Goal: Navigation & Orientation: Find specific page/section

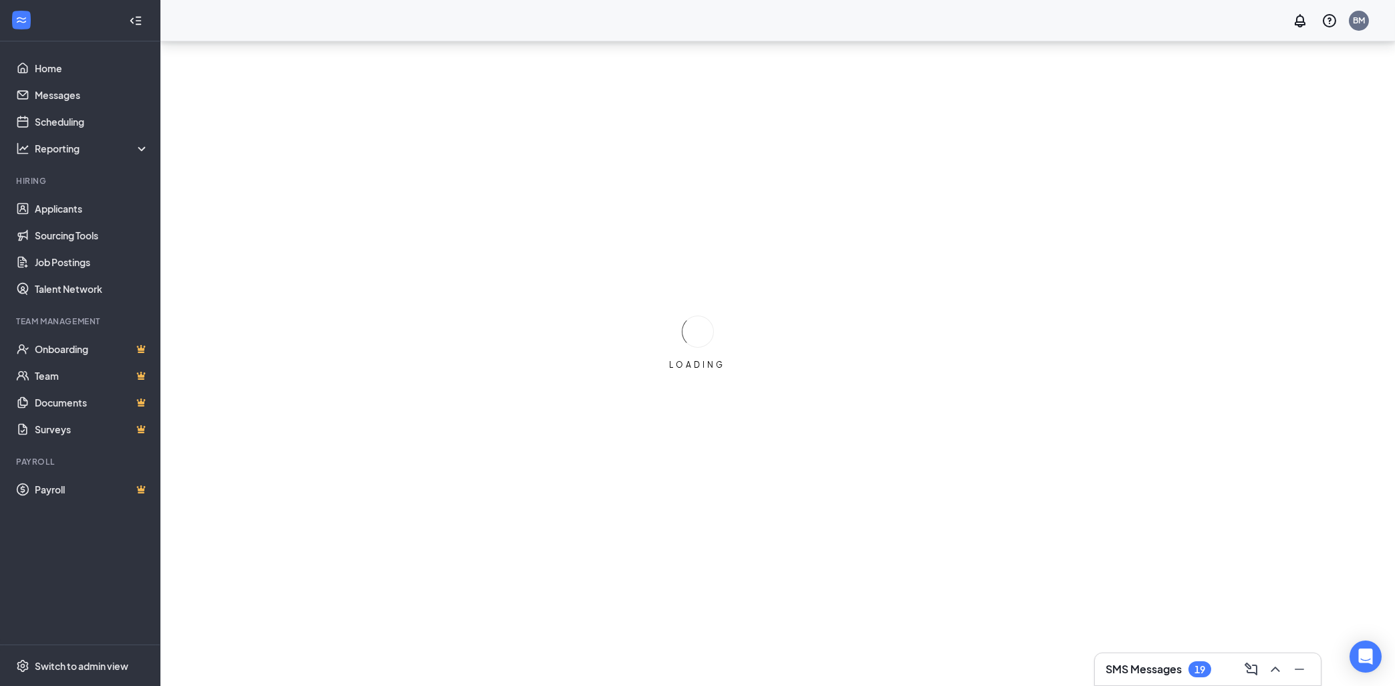
scroll to position [41, 0]
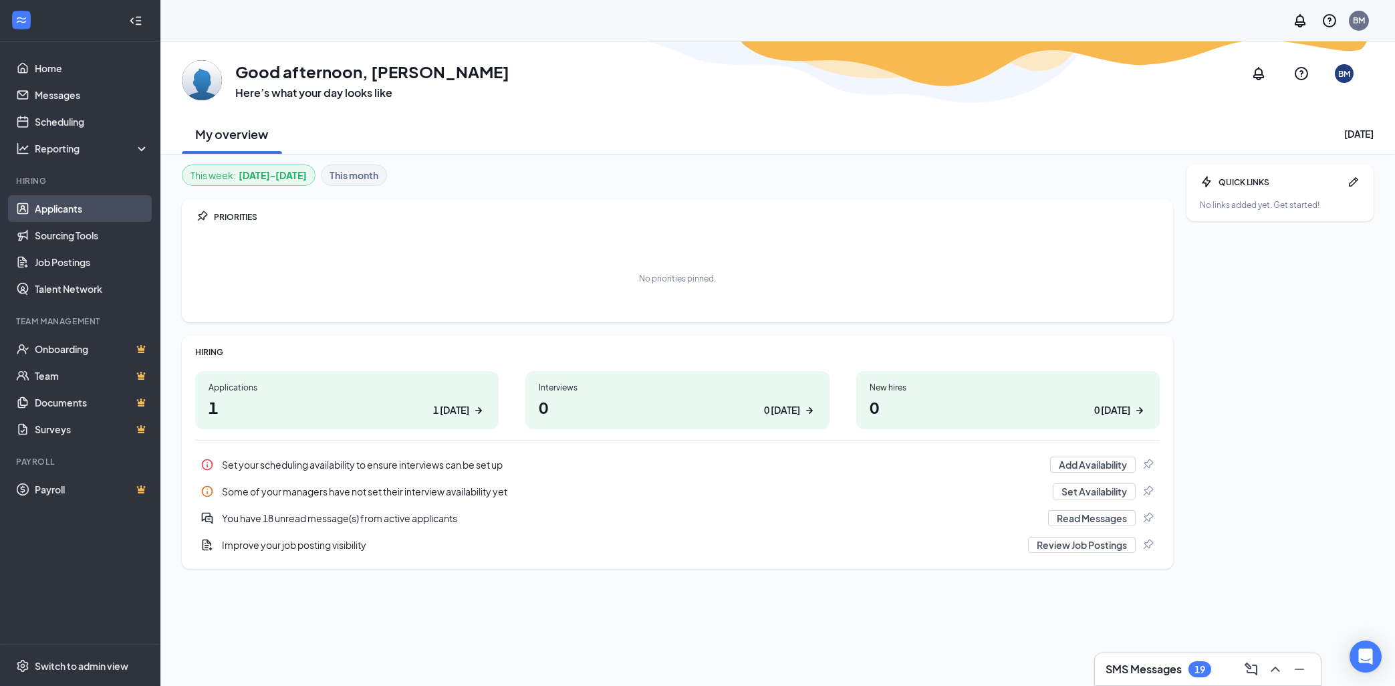
click at [88, 203] on link "Applicants" at bounding box center [92, 208] width 114 height 27
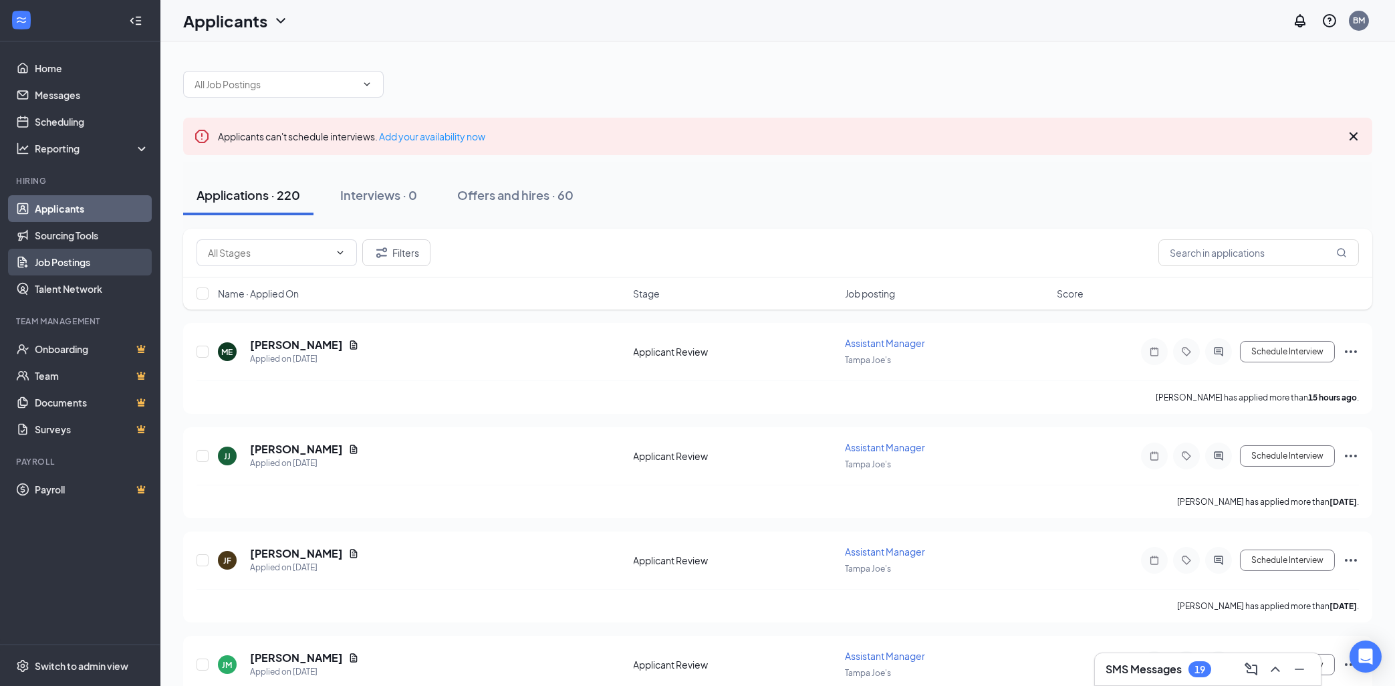
click at [92, 258] on link "Job Postings" at bounding box center [92, 262] width 114 height 27
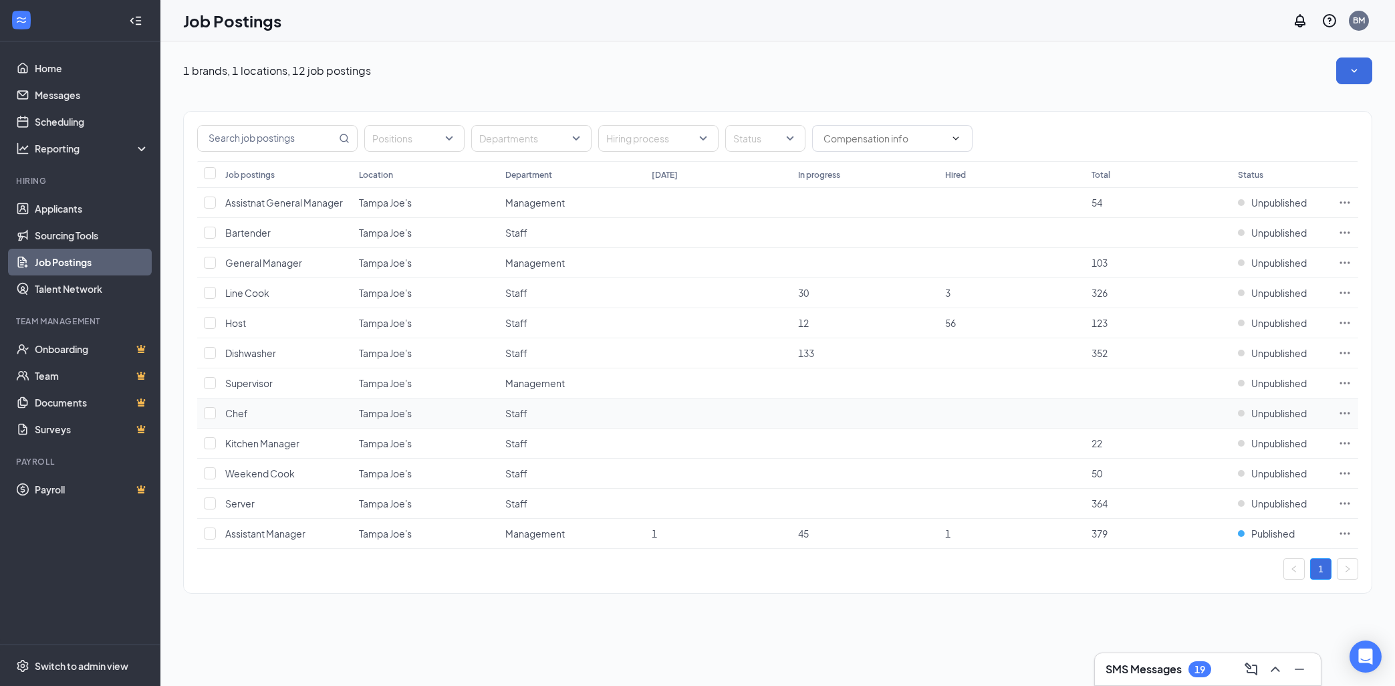
click at [244, 411] on span "Chef" at bounding box center [236, 413] width 23 height 12
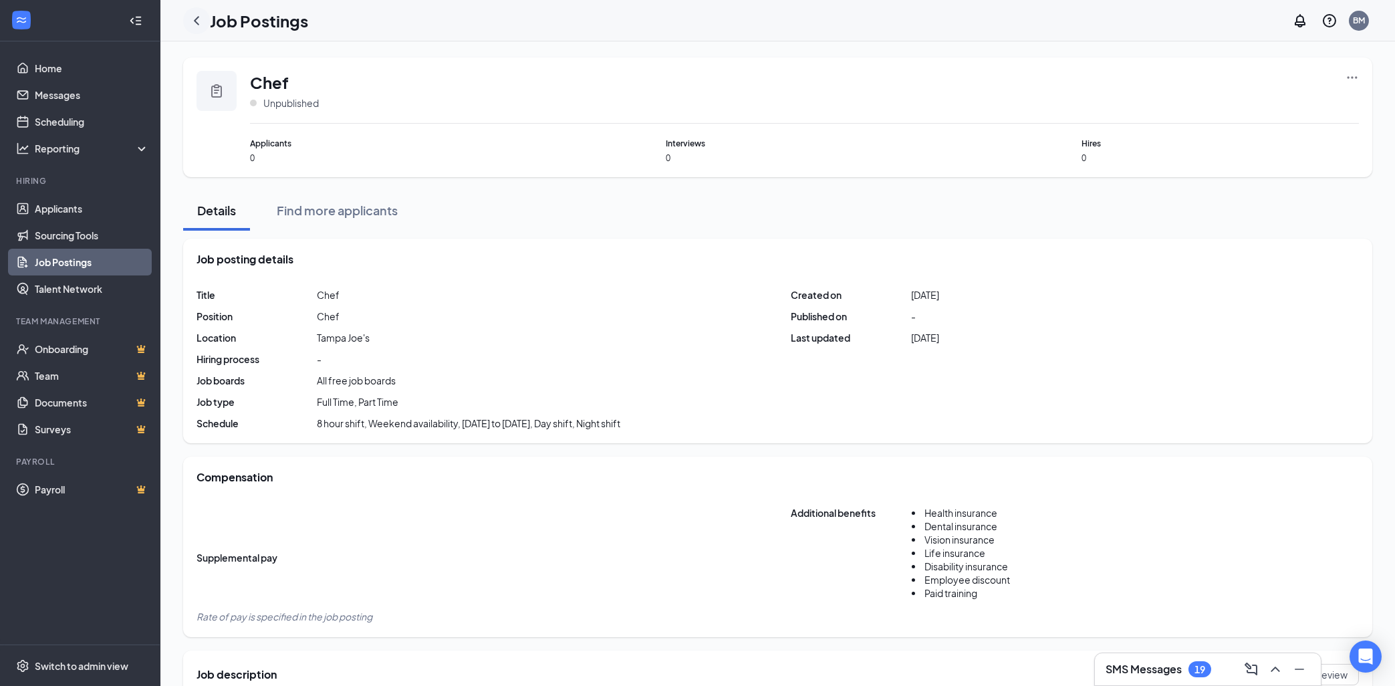
click at [203, 26] on icon "ChevronLeft" at bounding box center [196, 21] width 16 height 16
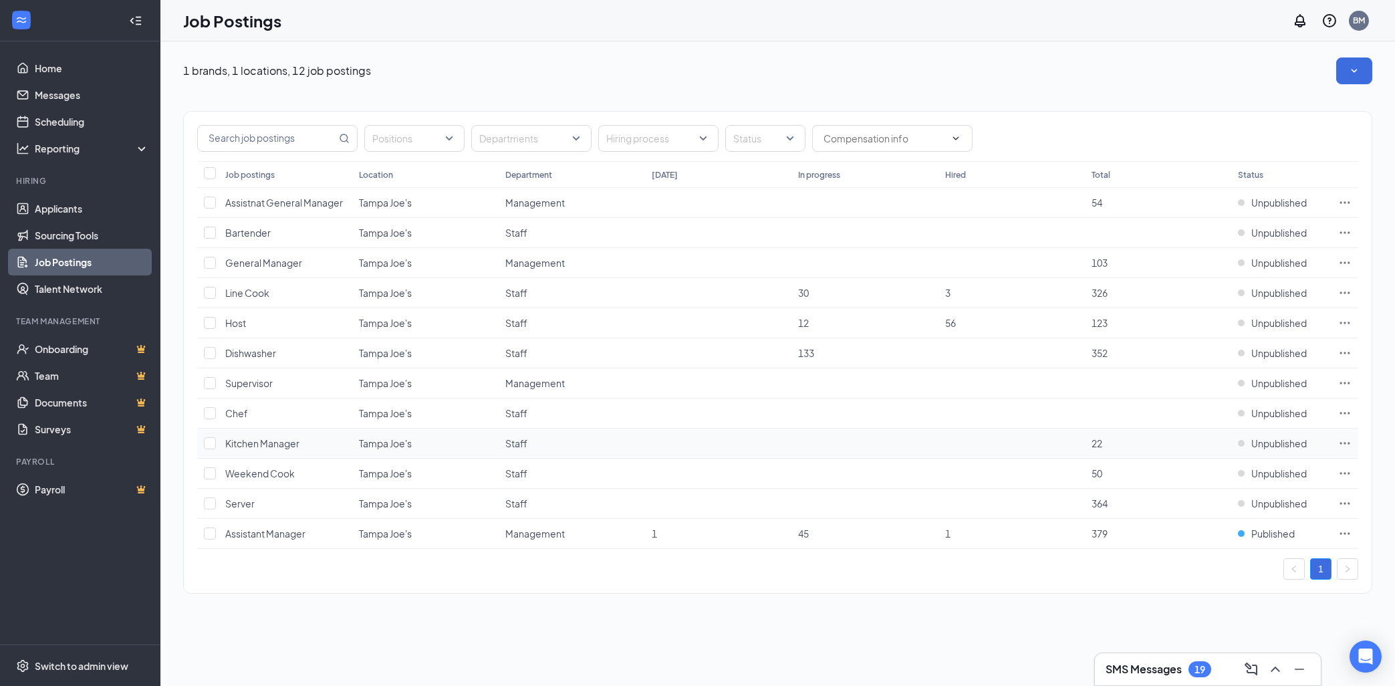
click at [282, 443] on span "Kitchen Manager" at bounding box center [262, 443] width 74 height 12
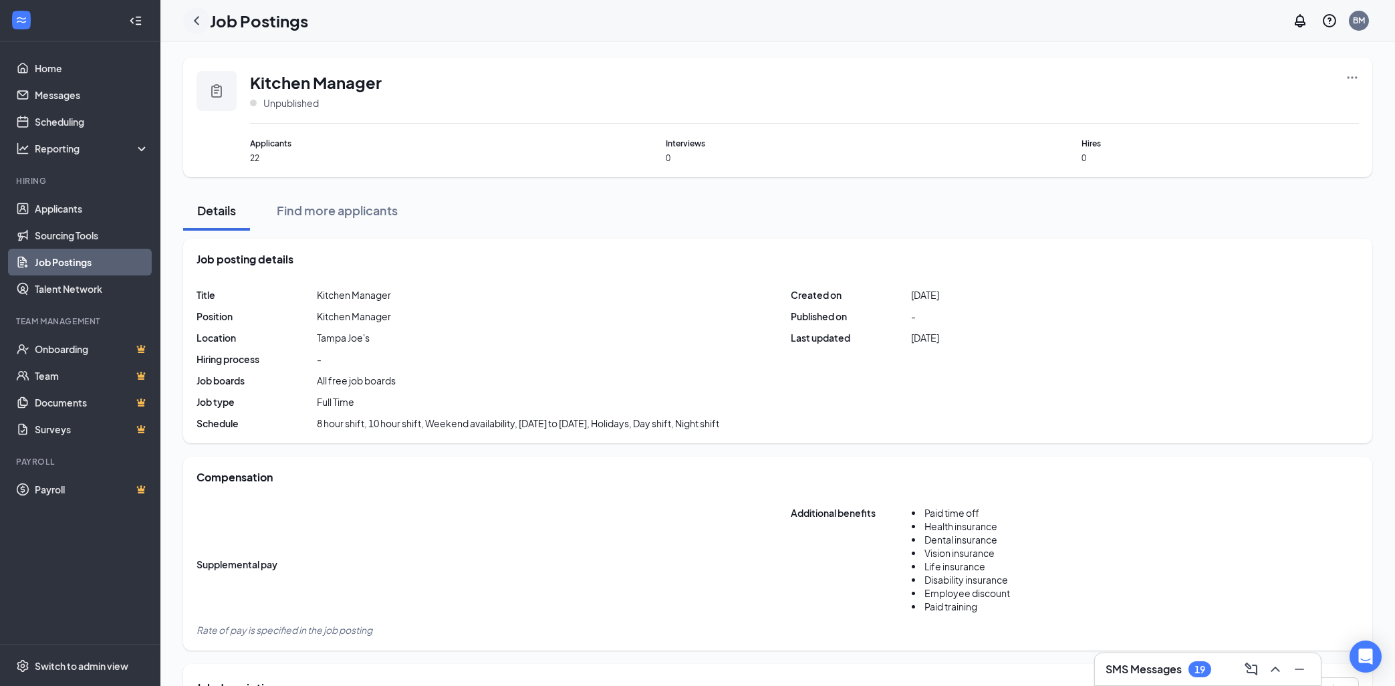
click at [197, 19] on icon "ChevronLeft" at bounding box center [196, 20] width 5 height 9
